Goal: Communication & Community: Answer question/provide support

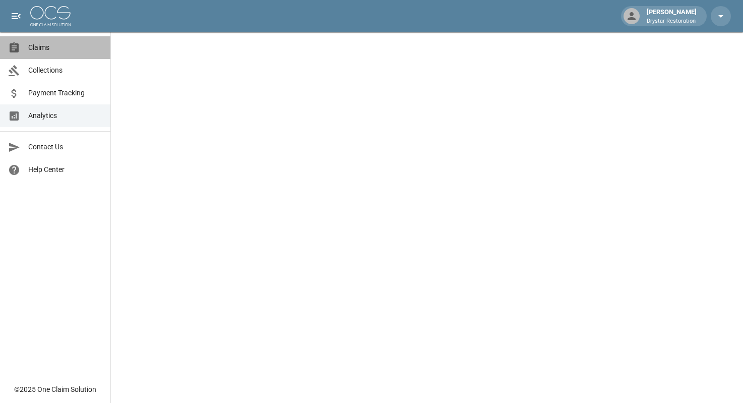
click at [41, 53] on link "Claims" at bounding box center [55, 47] width 110 height 23
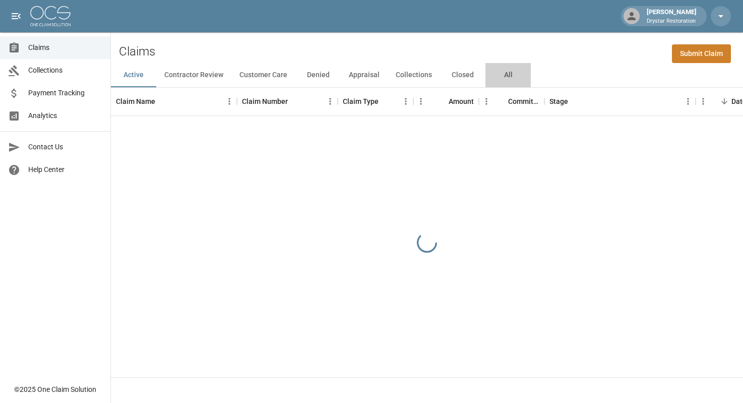
click at [514, 77] on button "All" at bounding box center [508, 75] width 45 height 24
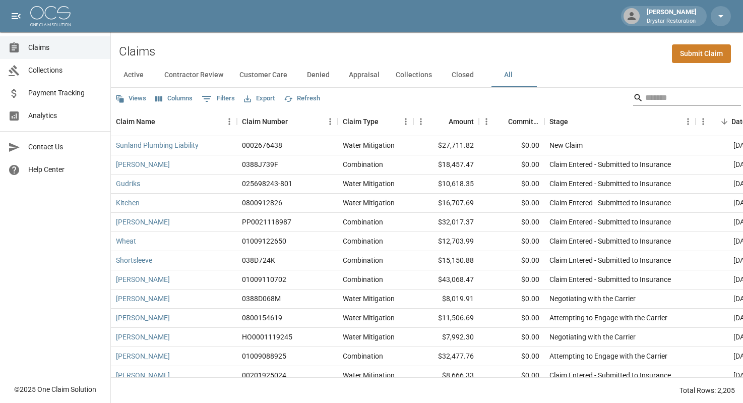
click at [645, 100] on input "Search" at bounding box center [685, 98] width 81 height 16
paste input "******"
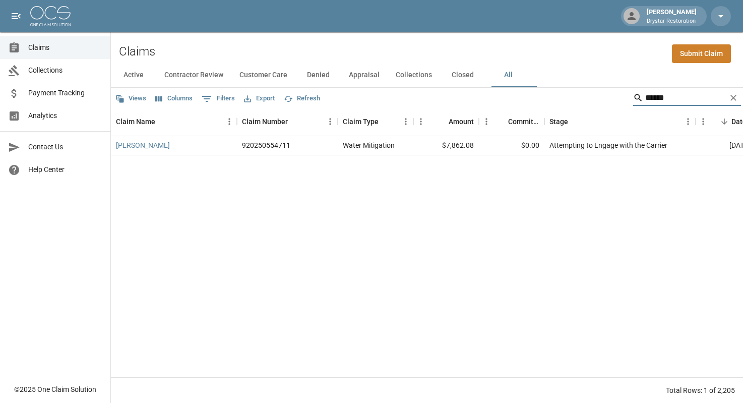
type input "******"
drag, startPoint x: 497, startPoint y: 368, endPoint x: 513, endPoint y: 366, distance: 15.8
click at [498, 368] on div "[PERSON_NAME] 920250554711 Water Mitigation $7,862.08 $0.00 Attempting to Engag…" at bounding box center [582, 256] width 943 height 241
click at [514, 366] on div "[PERSON_NAME] 920250554711 Water Mitigation $7,862.08 $0.00 Attempting to Engag…" at bounding box center [582, 256] width 943 height 241
drag, startPoint x: 573, startPoint y: 145, endPoint x: 657, endPoint y: 145, distance: 84.2
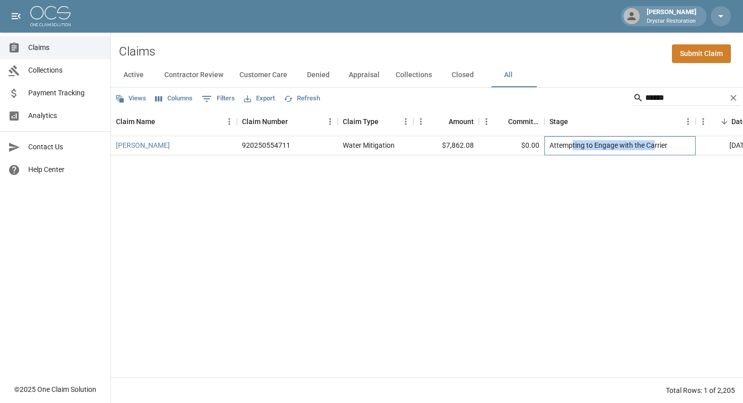
click at [657, 145] on div "Attempting to Engage with the Carrier" at bounding box center [609, 145] width 118 height 10
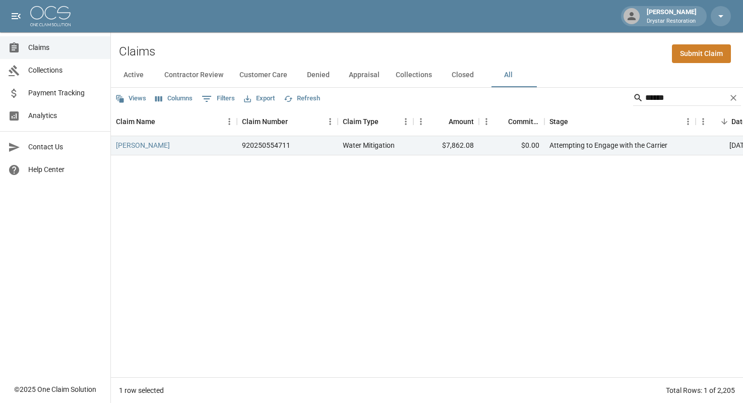
click at [631, 207] on div "[PERSON_NAME] 920250554711 Water Mitigation $7,862.08 $0.00 Attempting to Engag…" at bounding box center [582, 256] width 943 height 241
click at [344, 198] on div "[PERSON_NAME] 920250554711 Water Mitigation $7,862.08 $0.00 Attempting to Engag…" at bounding box center [582, 256] width 943 height 241
click at [124, 143] on link "[PERSON_NAME]" at bounding box center [143, 145] width 54 height 10
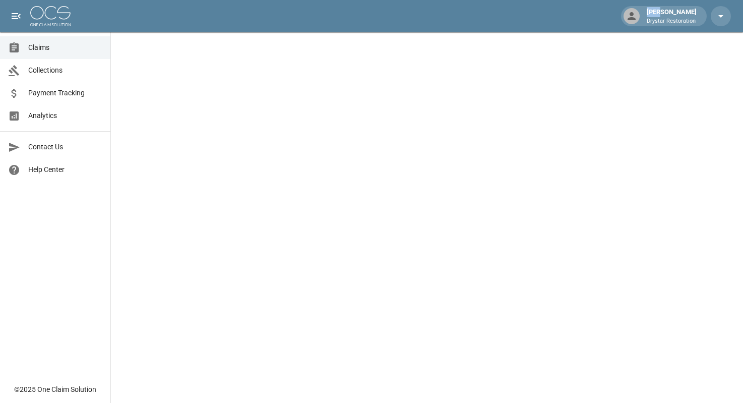
click at [124, 32] on html "[PERSON_NAME] Drystar Restoration Claims Collections Payment Tracking Analytics…" at bounding box center [371, 16] width 743 height 32
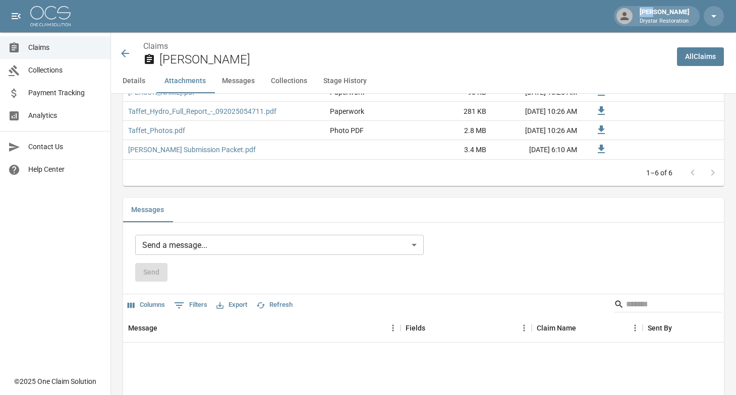
scroll to position [734, 0]
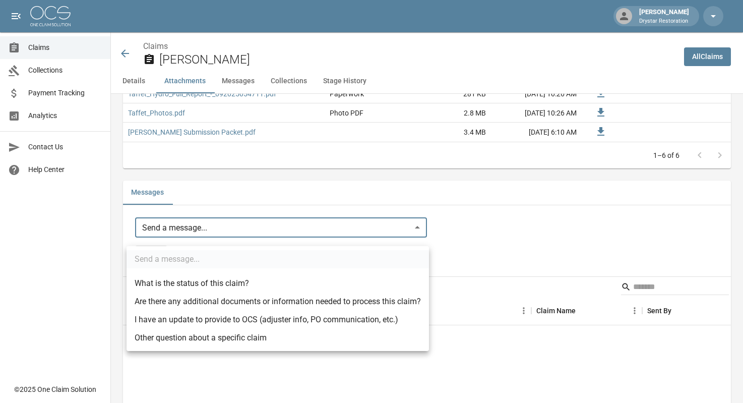
click at [265, 233] on body "[PERSON_NAME] Drystar Restoration Claims Collections Payment Tracking Analytics…" at bounding box center [371, 61] width 743 height 1590
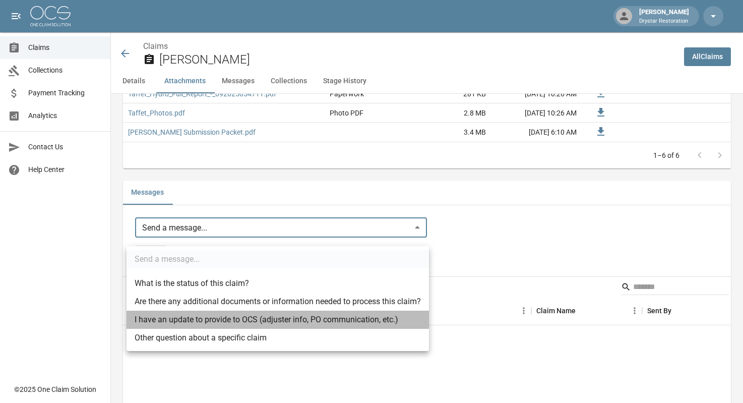
click at [223, 318] on li "I have an update to provide to OCS (adjuster info, PO communication, etc.)" at bounding box center [278, 320] width 303 height 18
type input "**********"
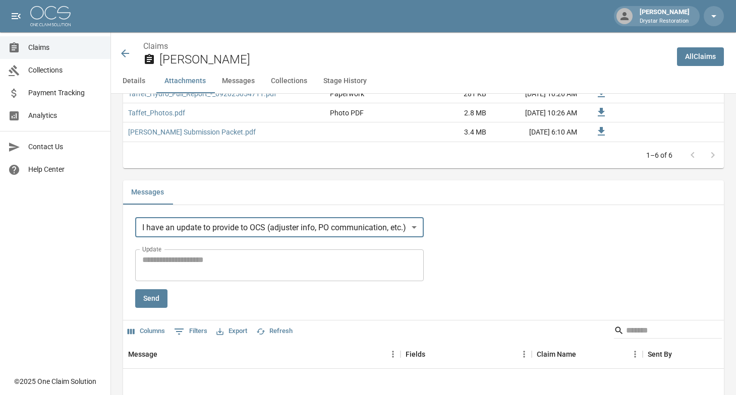
click at [255, 281] on div "* Update" at bounding box center [279, 266] width 288 height 32
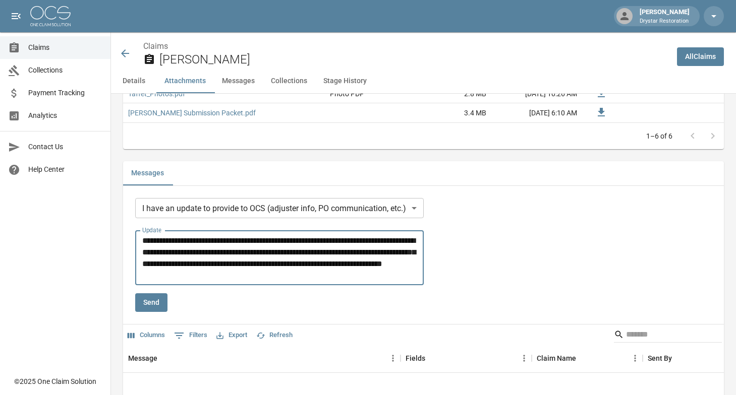
scroll to position [818, 0]
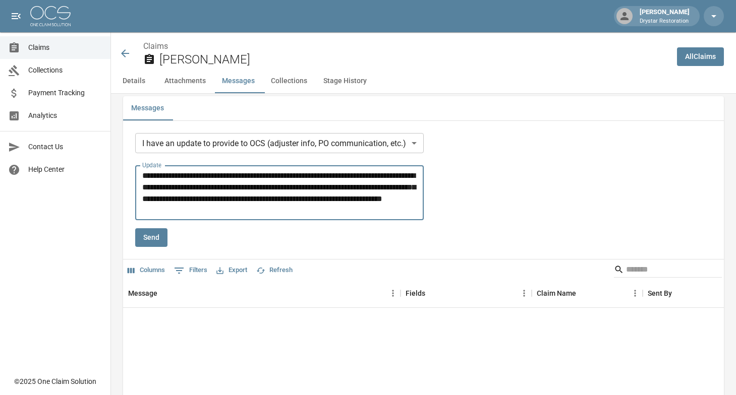
type textarea "**********"
click at [149, 246] on button "Send" at bounding box center [151, 237] width 32 height 19
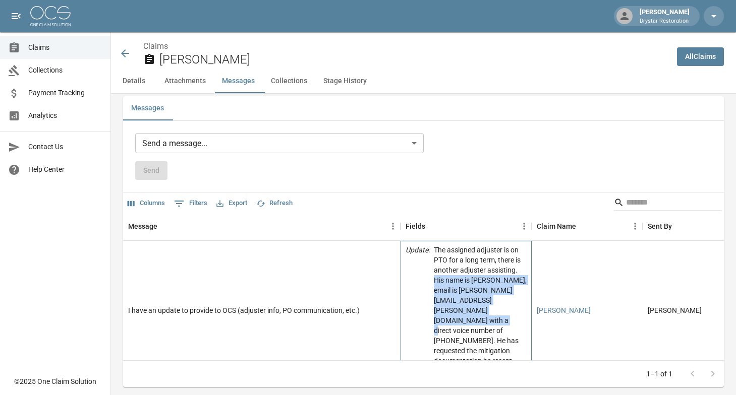
drag, startPoint x: 495, startPoint y: 328, endPoint x: 468, endPoint y: 289, distance: 46.4
click at [468, 289] on p "The assigned adjuster is on PTO for a long term, there is another adjuster assi…" at bounding box center [480, 310] width 93 height 131
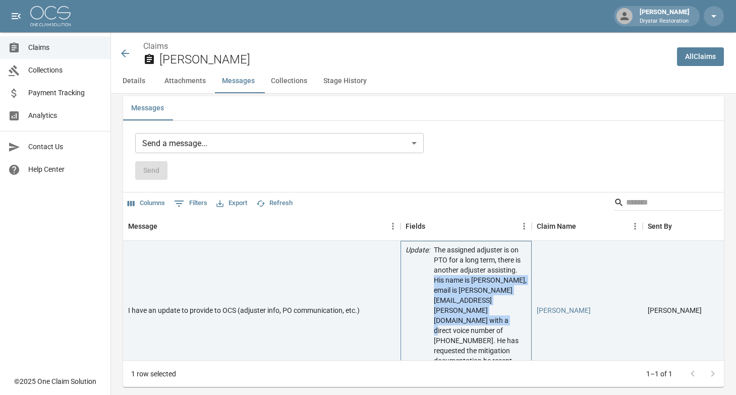
copy p "His name is [PERSON_NAME], email is [PERSON_NAME][EMAIL_ADDRESS][PERSON_NAME][D…"
